Goal: Information Seeking & Learning: Learn about a topic

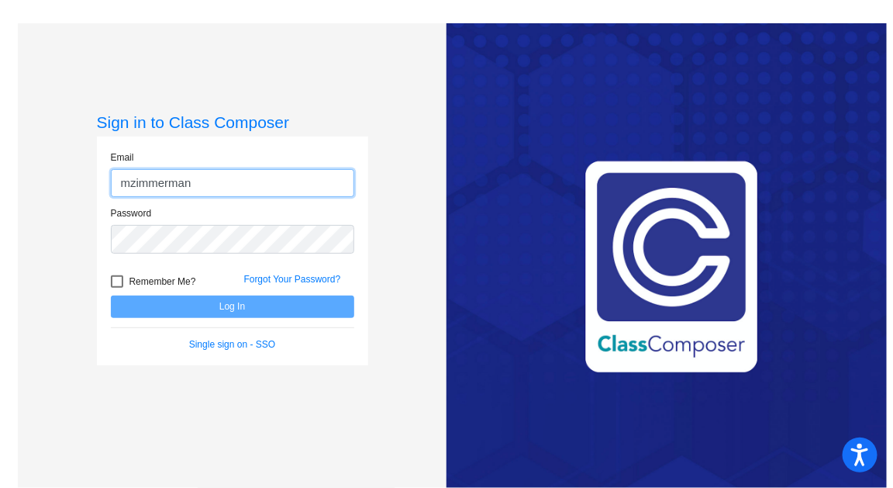
type input "[EMAIL_ADDRESS][DOMAIN_NAME]"
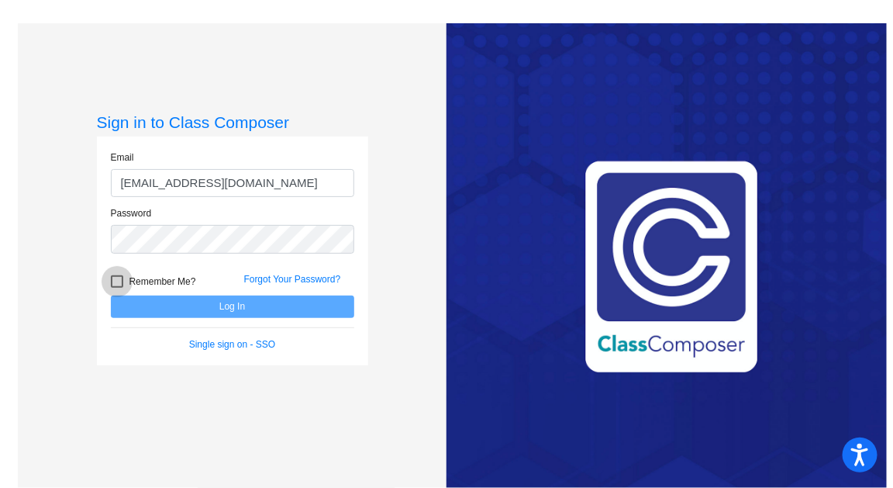
drag, startPoint x: 119, startPoint y: 280, endPoint x: 125, endPoint y: 274, distance: 8.2
click at [120, 279] on div at bounding box center [117, 281] width 12 height 12
click at [117, 288] on input "Remember Me?" at bounding box center [116, 288] width 1 height 1
checkbox input "true"
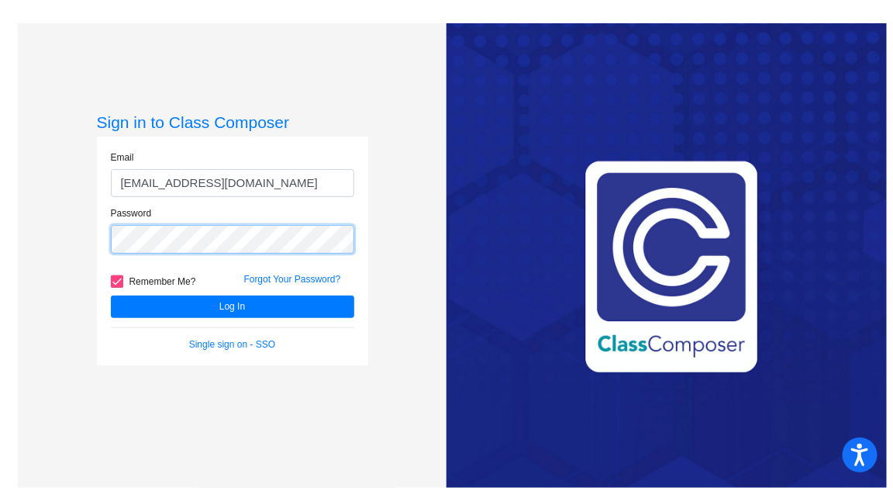
click at [111, 295] on button "Log In" at bounding box center [232, 306] width 243 height 22
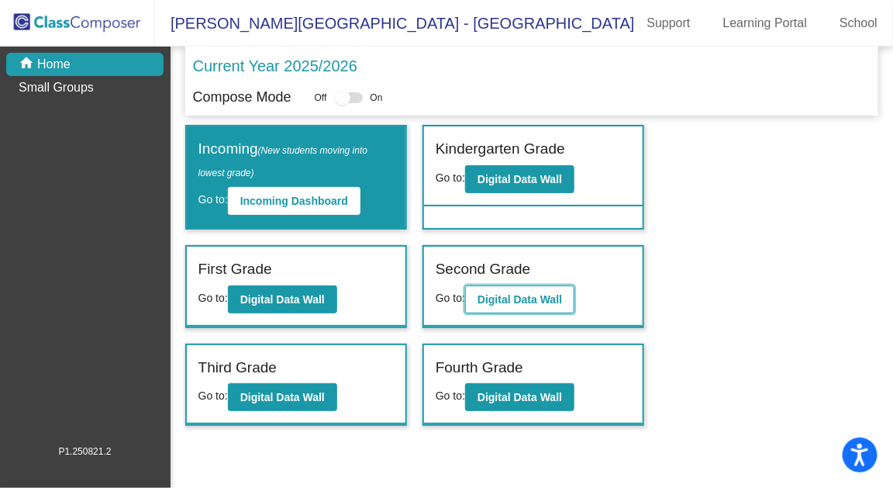
click at [529, 297] on b "Digital Data Wall" at bounding box center [520, 299] width 85 height 12
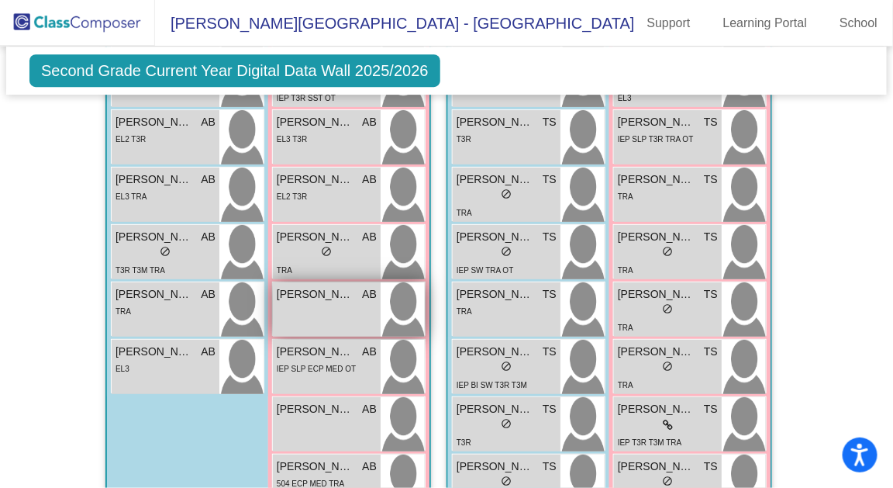
scroll to position [1521, 0]
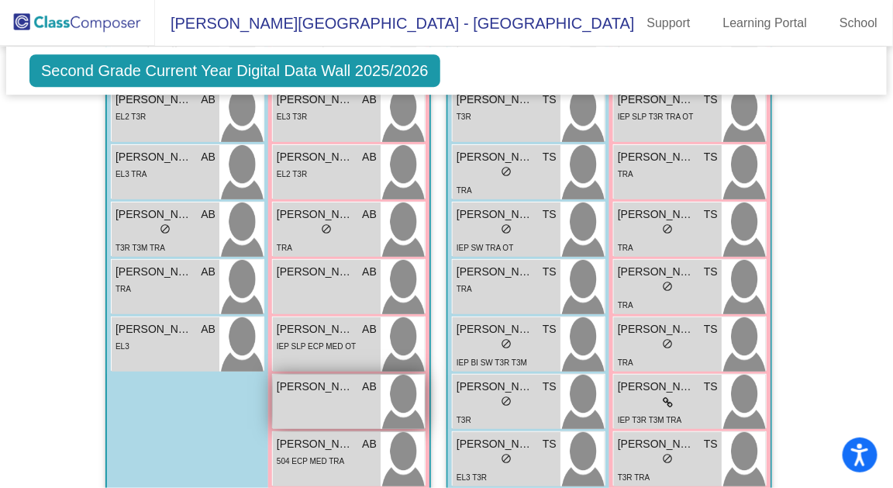
click at [319, 384] on span "[PERSON_NAME]" at bounding box center [316, 386] width 78 height 16
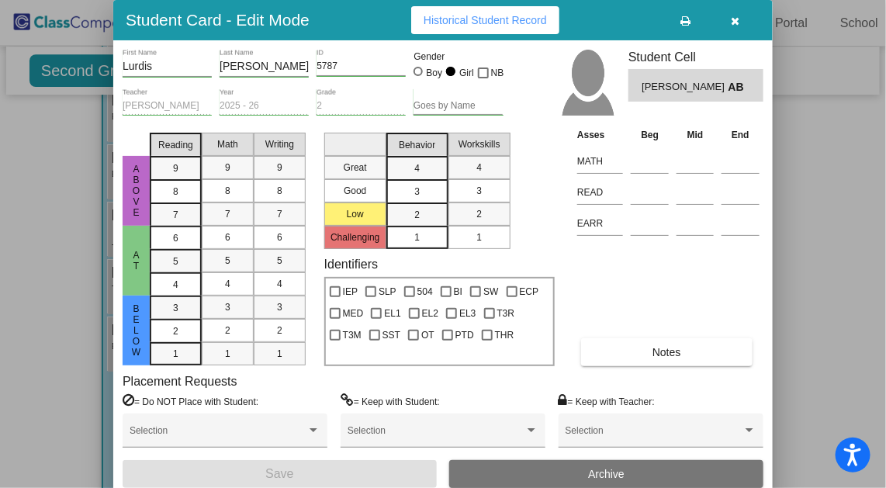
drag, startPoint x: 735, startPoint y: 84, endPoint x: 720, endPoint y: 102, distance: 23.1
click at [723, 85] on div "[PERSON_NAME] [PERSON_NAME]" at bounding box center [695, 85] width 108 height 20
click at [689, 280] on div "Asses Beg Mid End MATH READ EARR Notes" at bounding box center [668, 245] width 190 height 239
click at [741, 19] on button "button" at bounding box center [735, 20] width 50 height 28
